Goal: Ask a question

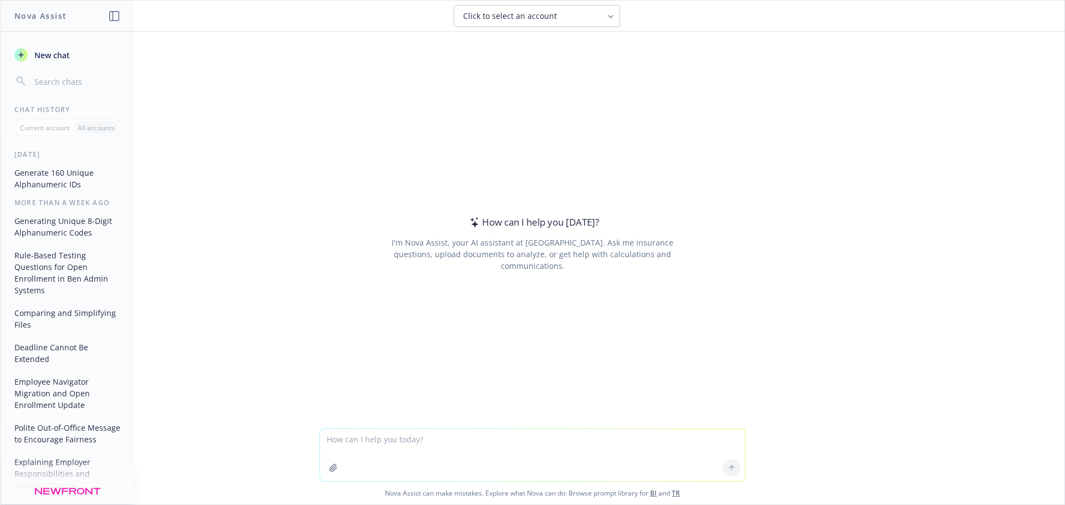
click at [390, 442] on textarea at bounding box center [532, 455] width 425 height 52
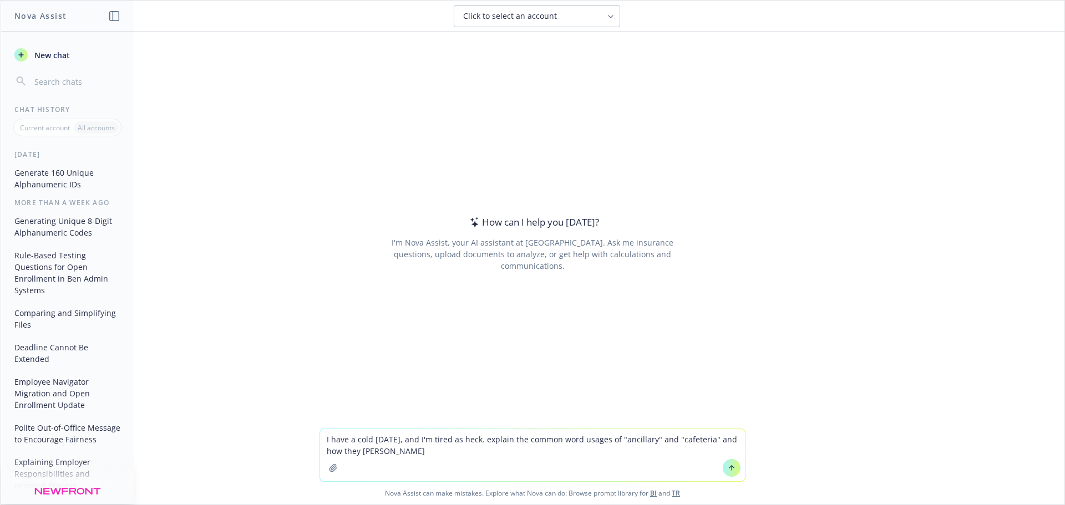
type textarea "I have a cold [DATE], and I'm tired as heck. explain the common word usages of …"
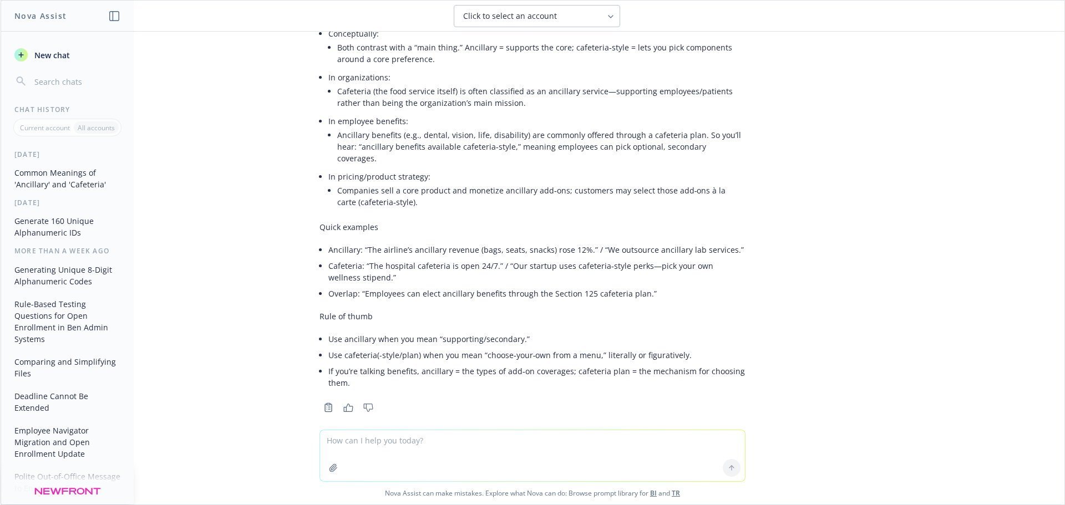
scroll to position [411, 0]
